Goal: Entertainment & Leisure: Consume media (video, audio)

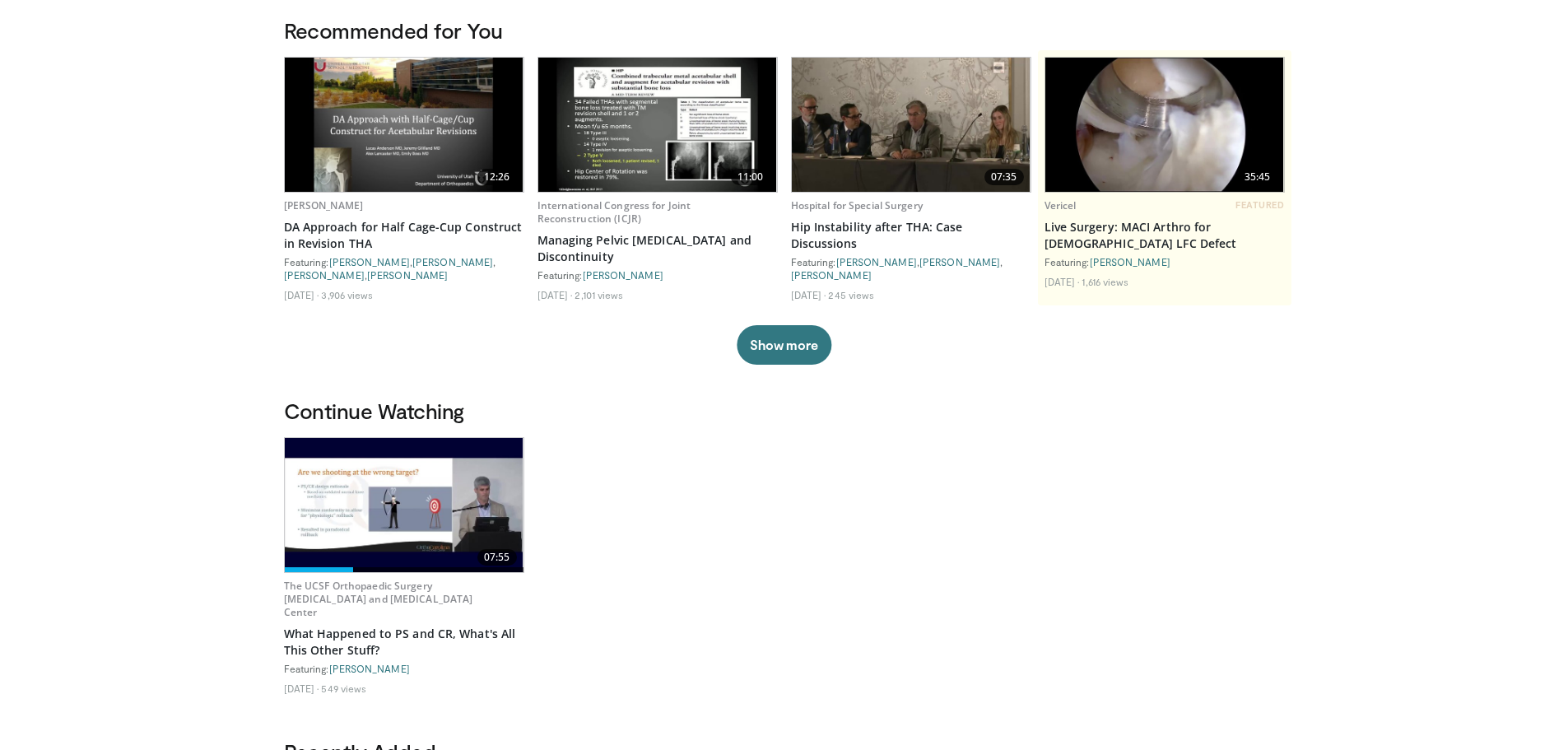
scroll to position [165, 0]
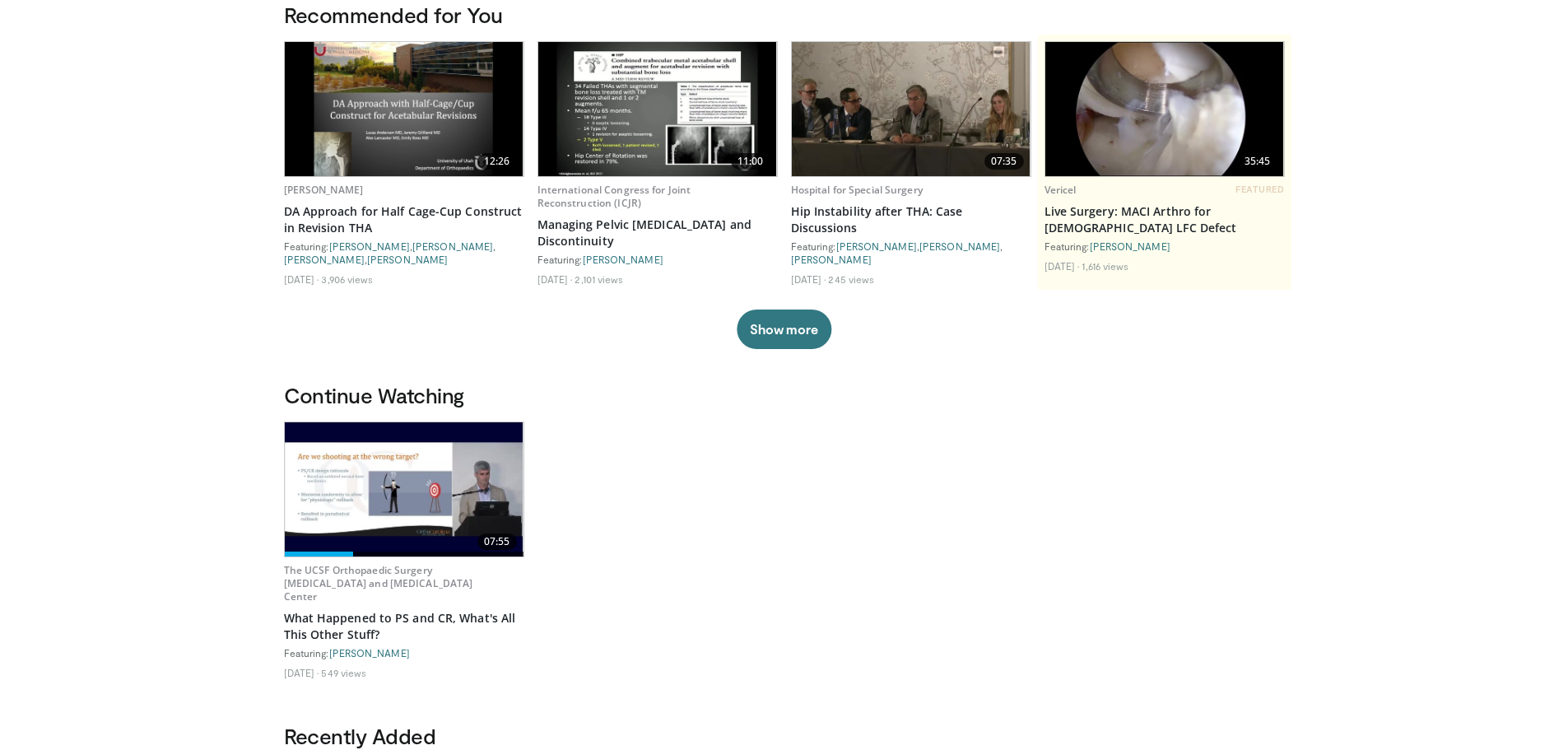
click at [391, 460] on img at bounding box center [403, 488] width 238 height 134
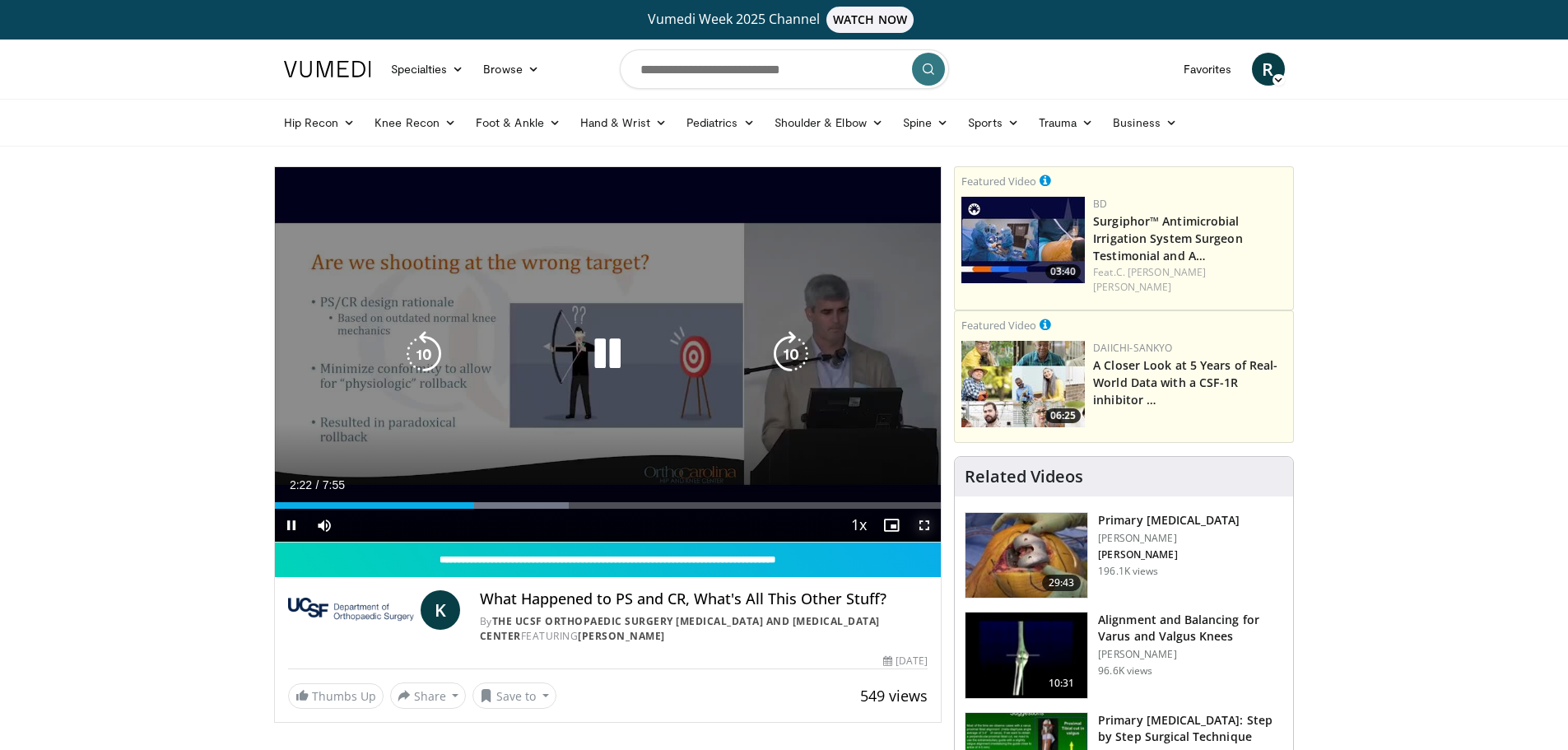
drag, startPoint x: 925, startPoint y: 527, endPoint x: 925, endPoint y: 628, distance: 101.0
click at [925, 527] on span "Video Player" at bounding box center [924, 525] width 33 height 33
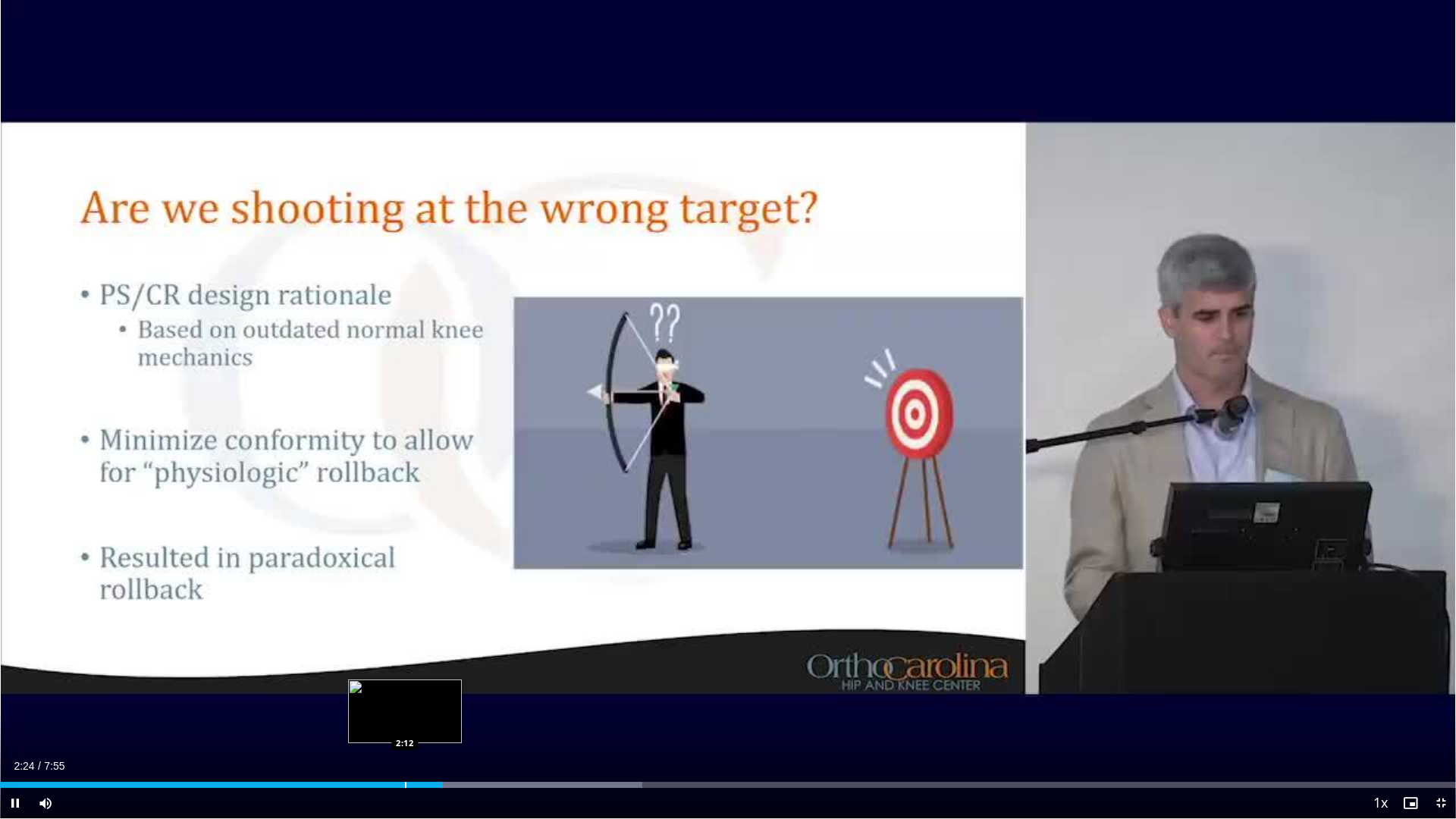
click at [405, 690] on div "Progress Bar" at bounding box center [406, 784] width 2 height 6
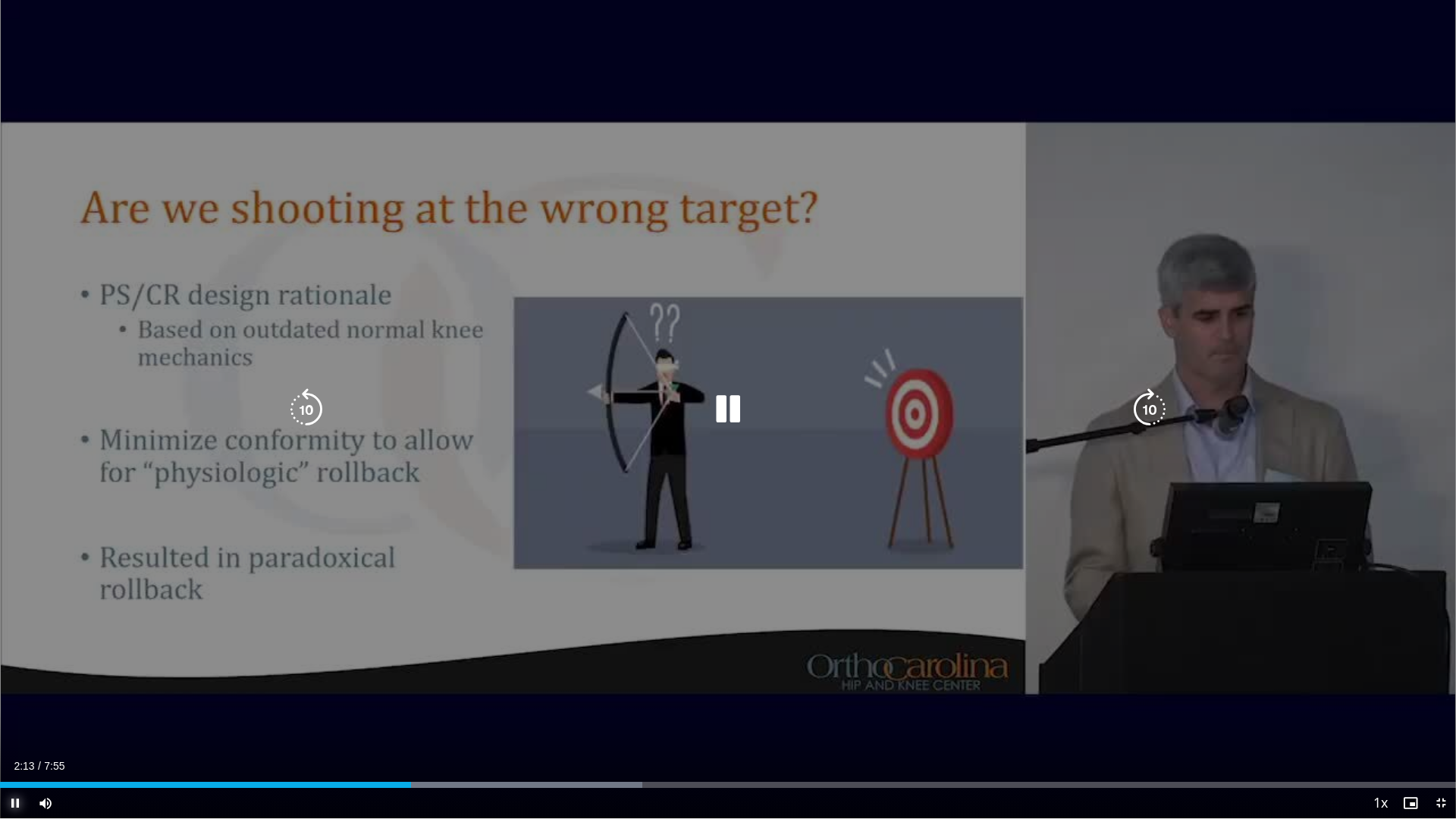
click at [15, 690] on span "Video Player" at bounding box center [15, 803] width 30 height 30
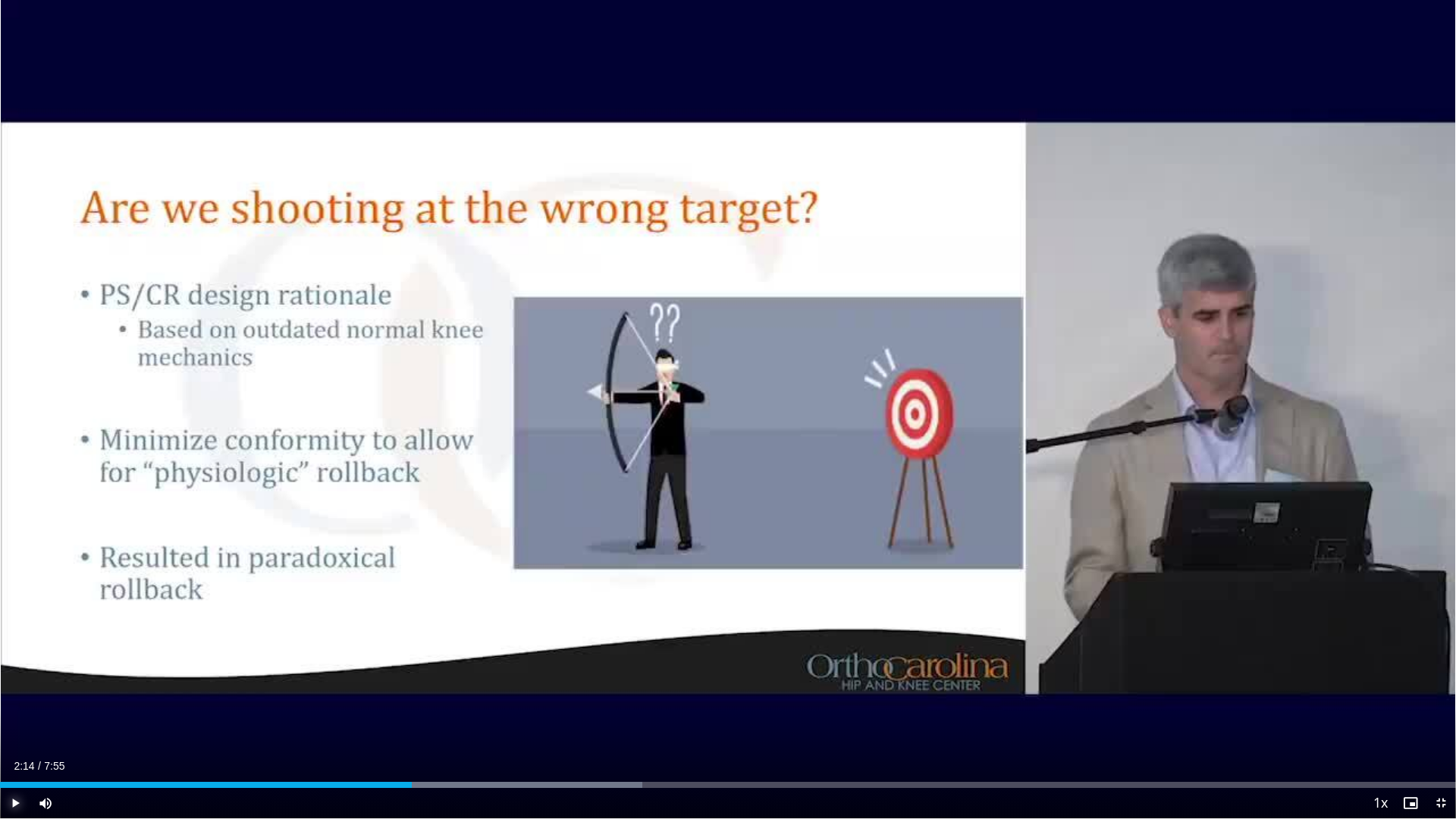
click at [15, 690] on span "Video Player" at bounding box center [15, 803] width 30 height 30
